Goal: Task Accomplishment & Management: Use online tool/utility

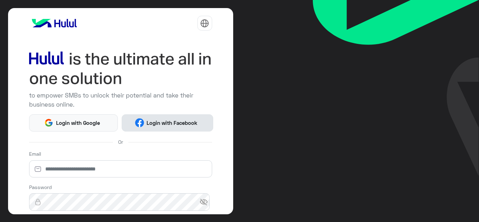
click at [176, 126] on button "Login with Facebook" at bounding box center [168, 122] width 92 height 17
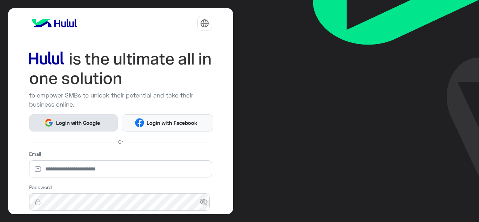
click at [107, 122] on button "Login with Google" at bounding box center [73, 122] width 89 height 17
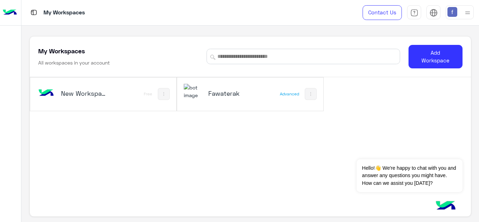
click at [236, 92] on h5 "Fawaterak" at bounding box center [232, 93] width 48 height 8
